Goal: Check status: Check status

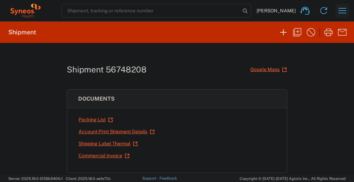
click at [343, 13] on icon "button" at bounding box center [341, 10] width 11 height 11
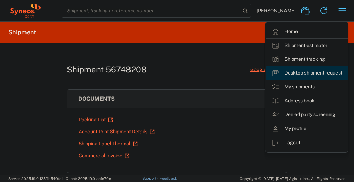
click at [295, 73] on link "Desktop shipment request" at bounding box center [306, 73] width 82 height 14
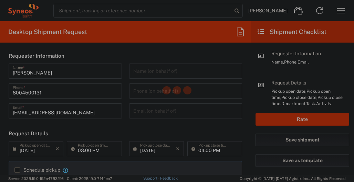
type input "[US_STATE]"
type input "[GEOGRAPHIC_DATA]"
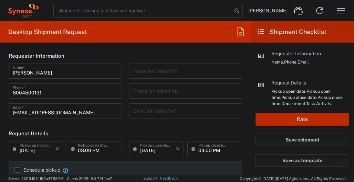
type input "Syneos Health Commercial Servi- [GEOGRAPHIC_DATA] [GEOGRAPHIC_DATA]"
type input "4205"
click at [336, 8] on icon "button" at bounding box center [340, 10] width 11 height 11
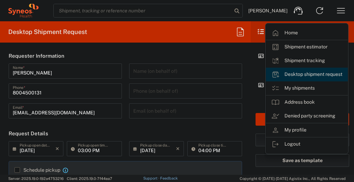
click at [298, 75] on link "Desktop shipment request" at bounding box center [306, 75] width 82 height 14
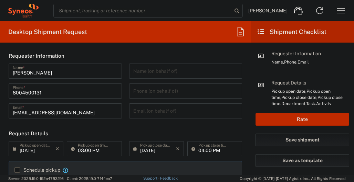
click at [342, 10] on icon "button" at bounding box center [341, 10] width 8 height 5
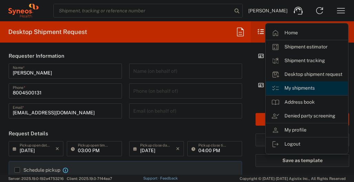
click at [303, 86] on link "My shipments" at bounding box center [306, 89] width 82 height 14
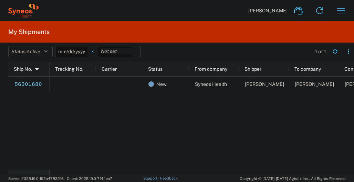
click at [96, 52] on svg-icon at bounding box center [92, 51] width 10 height 10
click at [46, 51] on icon "button" at bounding box center [45, 51] width 3 height 5
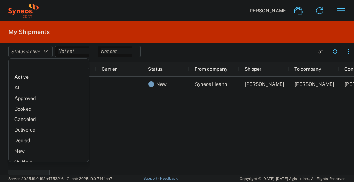
click at [162, 138] on div "New Syneos Health [PERSON_NAME] [PERSON_NAME] [PERSON_NAME] Domestic" at bounding box center [202, 123] width 304 height 93
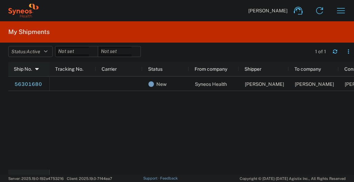
click at [38, 70] on icon at bounding box center [37, 69] width 6 height 5
click at [45, 49] on button "Status: Active" at bounding box center [30, 51] width 44 height 11
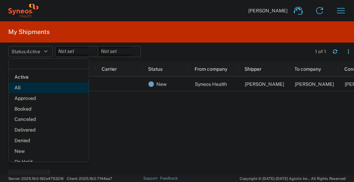
click at [27, 89] on span "All" at bounding box center [49, 88] width 80 height 11
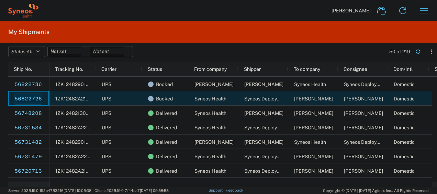
click at [25, 96] on link "56822726" at bounding box center [28, 99] width 28 height 11
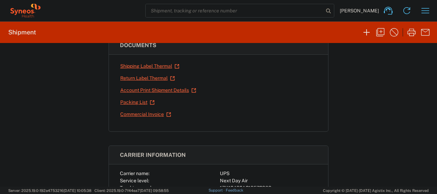
scroll to position [124, 0]
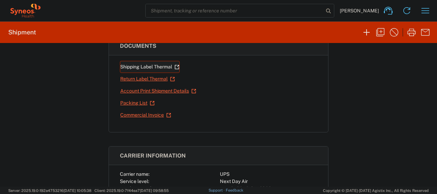
click at [154, 65] on link "Shipping Label Thermal" at bounding box center [150, 67] width 60 height 12
click at [131, 78] on link "Return Label Thermal" at bounding box center [147, 79] width 55 height 12
